Goal: Navigation & Orientation: Find specific page/section

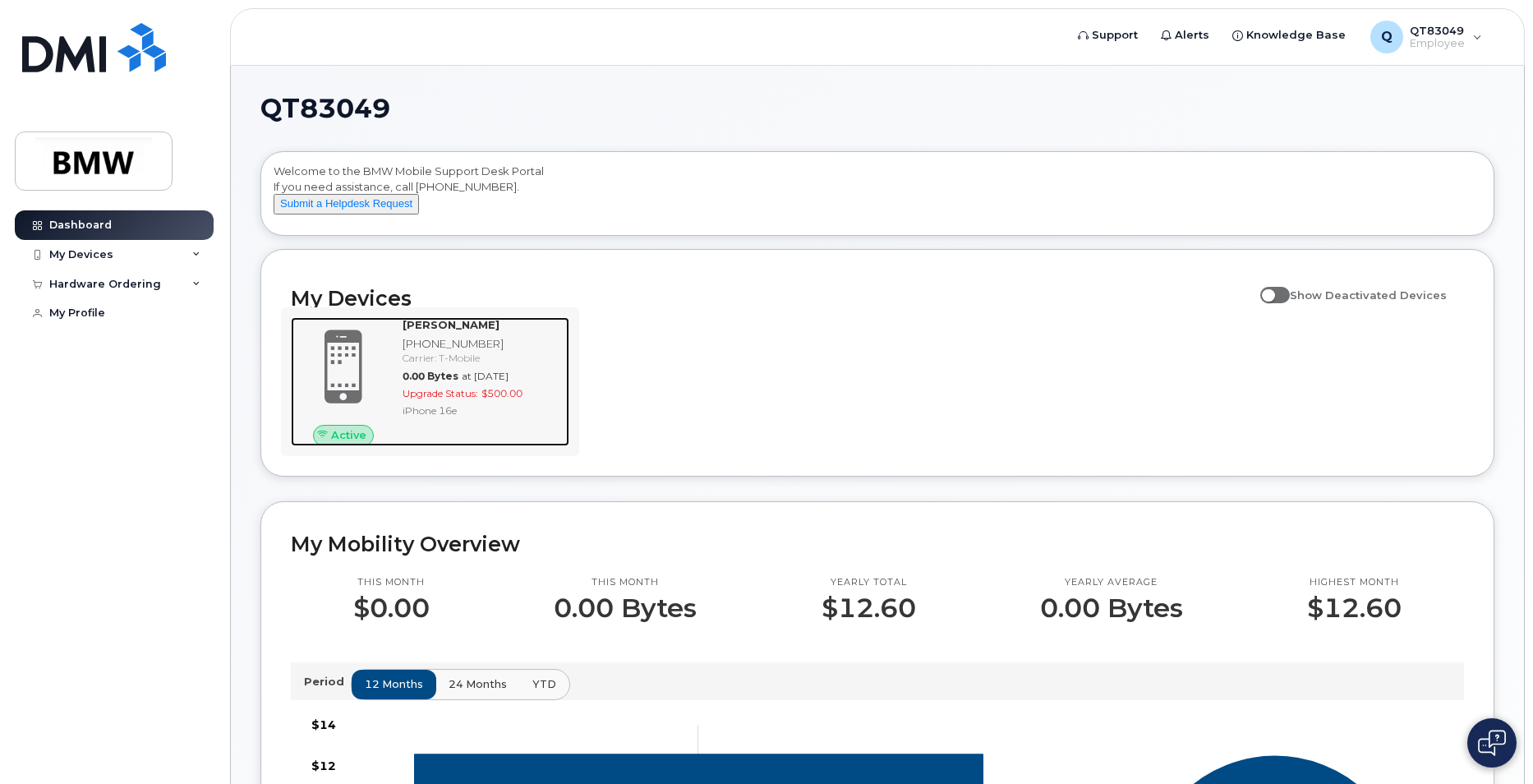
click at [405, 382] on span "0.00 Bytes" at bounding box center [430, 376] width 56 height 13
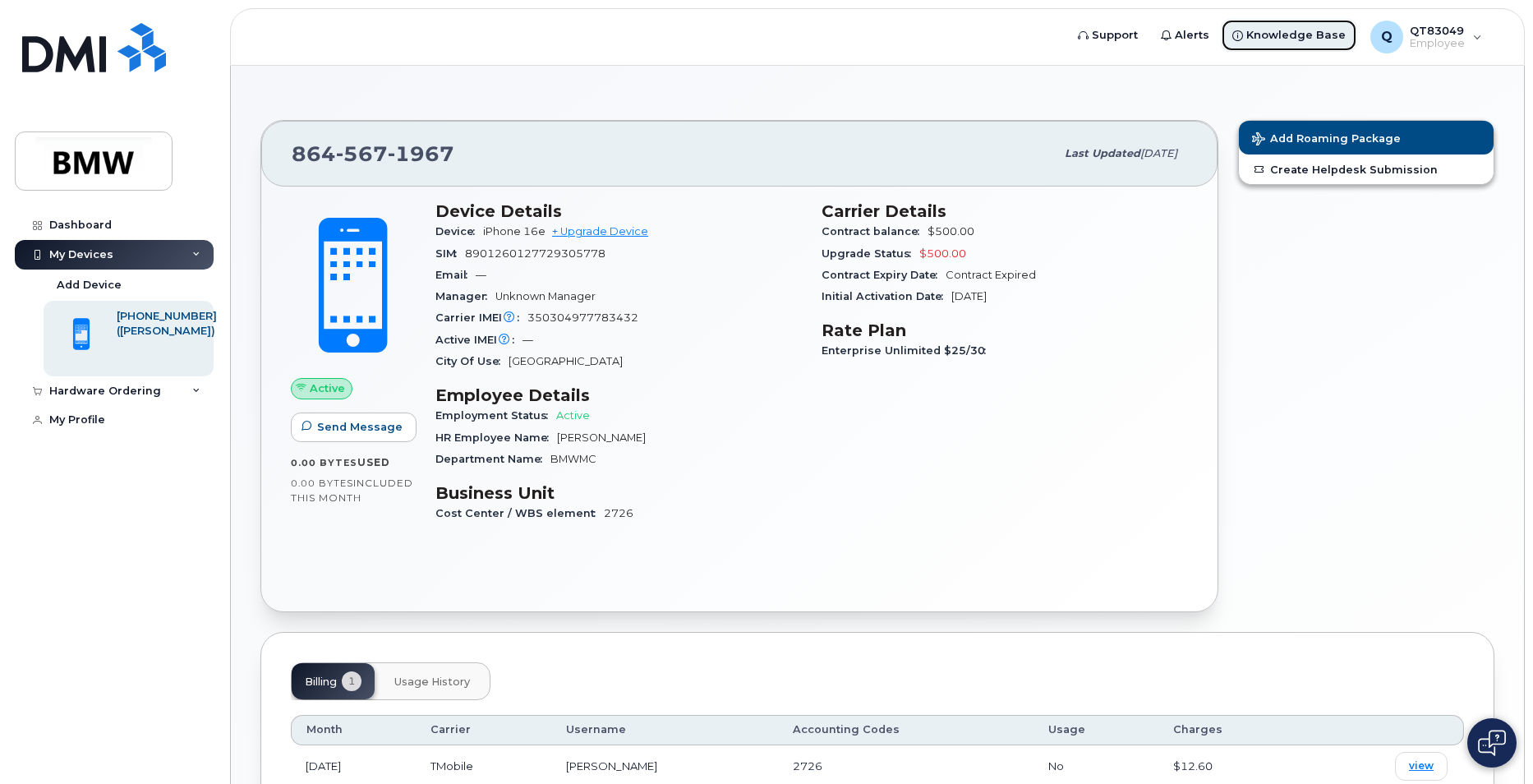
click at [1279, 28] on span "Knowledge Base" at bounding box center [1296, 35] width 100 height 17
